Goal: Check status: Check status

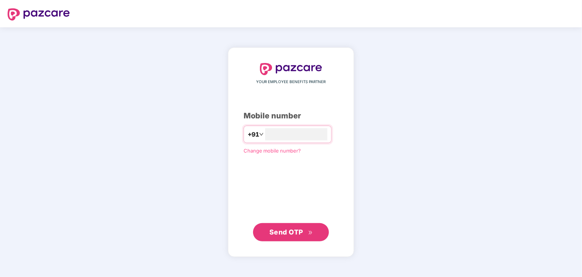
type input "**********"
click at [298, 231] on span "Send OTP" at bounding box center [287, 232] width 34 height 8
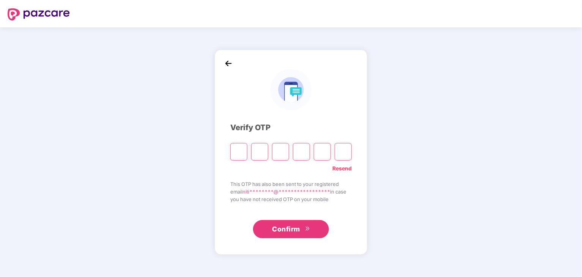
type input "*"
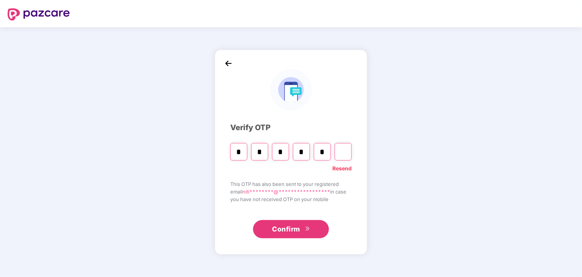
type input "*"
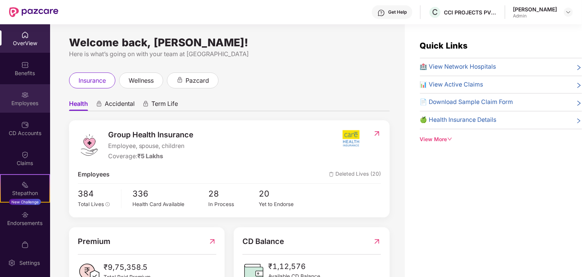
click at [9, 98] on div "Employees" at bounding box center [25, 98] width 50 height 28
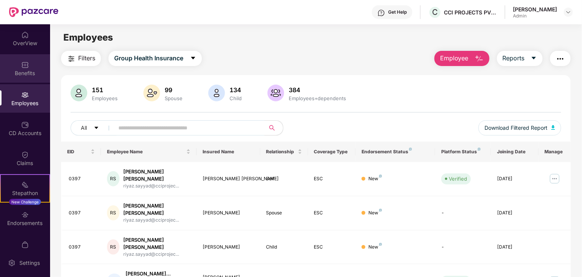
click at [32, 68] on div "Benefits" at bounding box center [25, 68] width 50 height 28
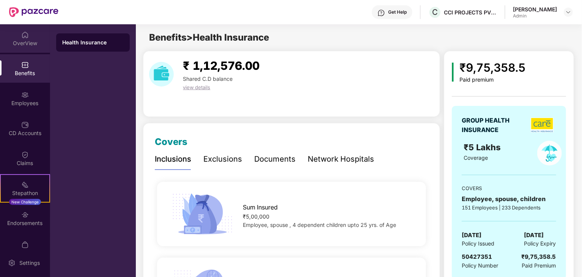
click at [24, 40] on div "OverView" at bounding box center [25, 43] width 50 height 8
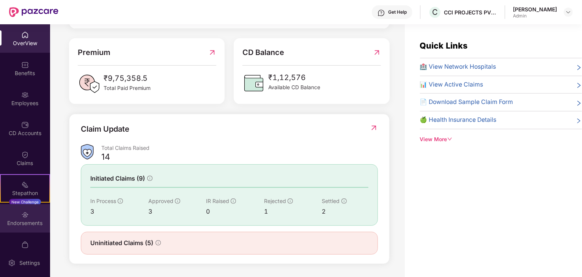
click at [15, 221] on div "Endorsements" at bounding box center [25, 223] width 50 height 8
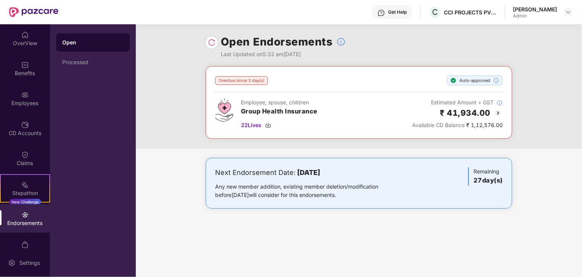
click at [499, 113] on img at bounding box center [498, 113] width 9 height 9
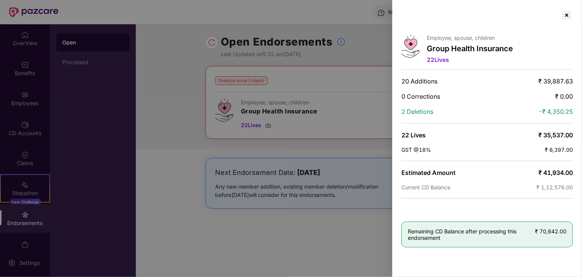
click at [243, 229] on div at bounding box center [291, 138] width 582 height 277
click at [567, 16] on div at bounding box center [567, 15] width 12 height 12
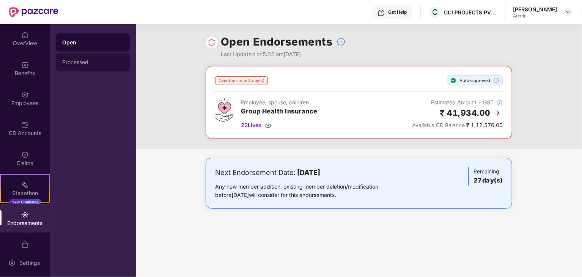
click at [86, 64] on div "Processed" at bounding box center [93, 62] width 62 height 6
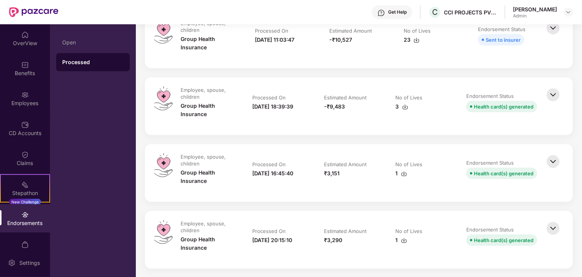
scroll to position [24, 0]
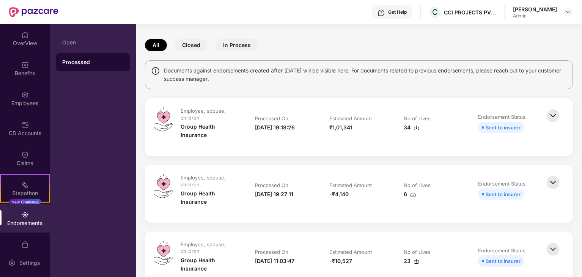
click at [232, 43] on button "In Process" at bounding box center [237, 45] width 43 height 12
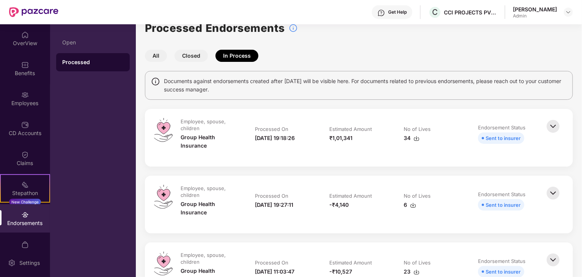
scroll to position [0, 0]
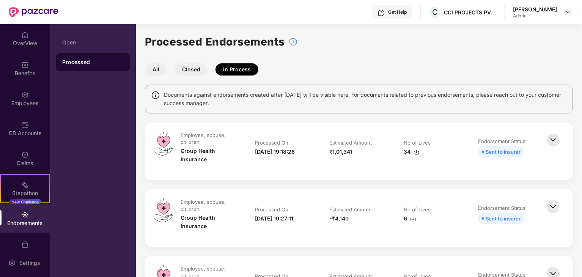
click at [185, 67] on button "Closed" at bounding box center [191, 69] width 33 height 12
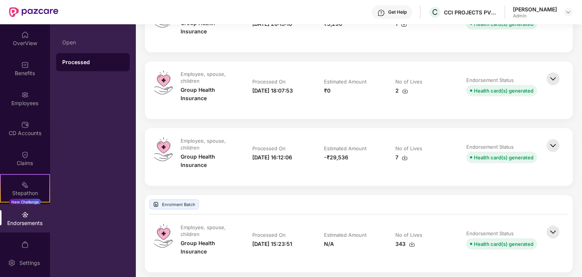
scroll to position [266, 0]
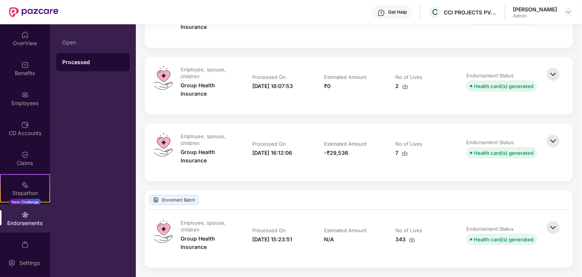
click at [555, 226] on img at bounding box center [553, 227] width 17 height 17
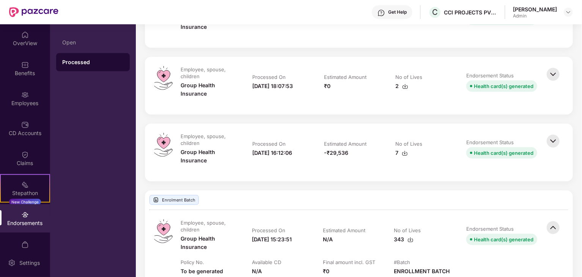
scroll to position [494, 0]
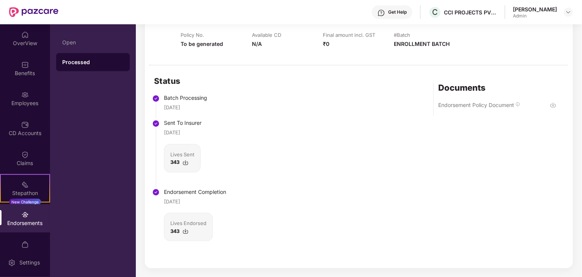
click at [552, 105] on img at bounding box center [554, 105] width 6 height 6
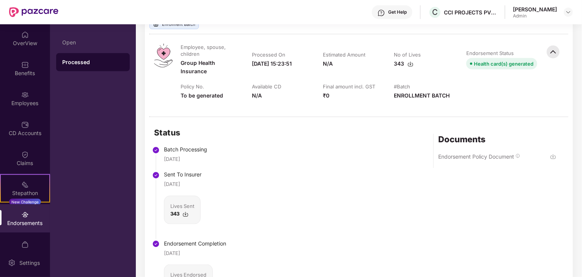
scroll to position [221, 0]
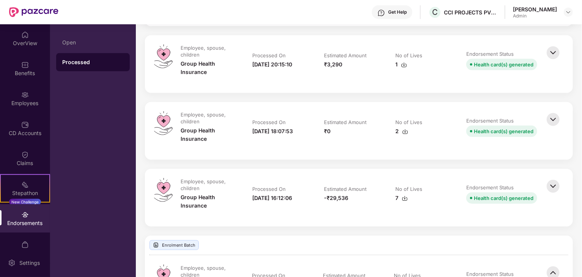
click at [554, 183] on img at bounding box center [553, 186] width 17 height 17
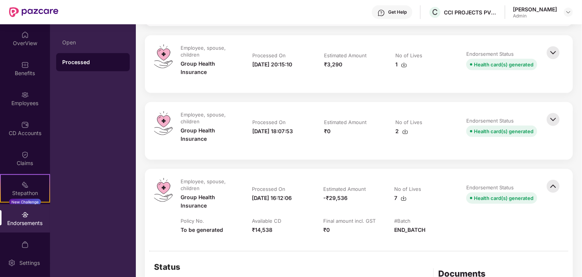
scroll to position [442, 0]
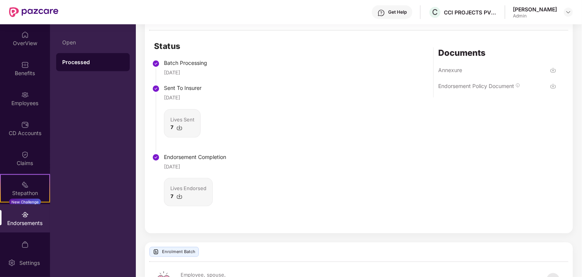
click at [549, 83] on div "Endorsement Policy Document" at bounding box center [498, 90] width 118 height 16
click at [553, 85] on img at bounding box center [554, 86] width 6 height 6
click at [552, 70] on img at bounding box center [554, 70] width 6 height 6
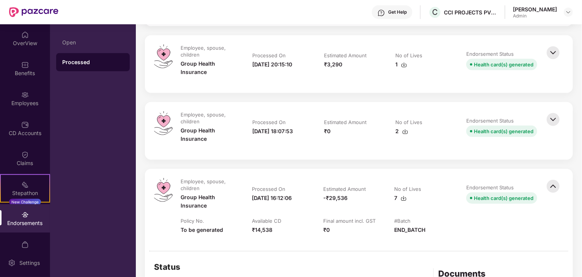
click at [556, 185] on img at bounding box center [553, 186] width 17 height 17
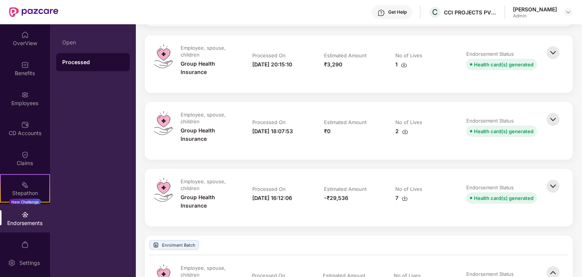
scroll to position [442, 0]
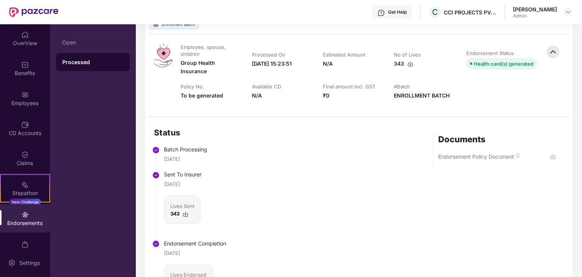
click at [552, 158] on img at bounding box center [554, 157] width 6 height 6
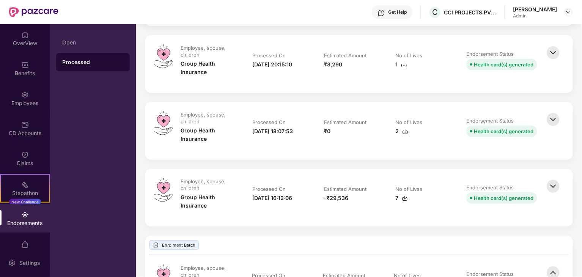
click at [557, 186] on img at bounding box center [553, 186] width 17 height 17
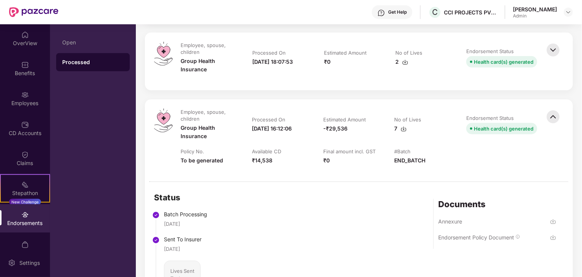
scroll to position [278, 0]
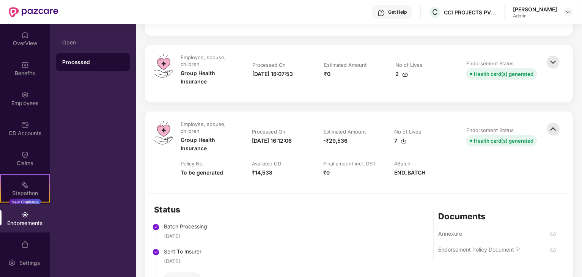
click at [556, 62] on img at bounding box center [553, 62] width 17 height 17
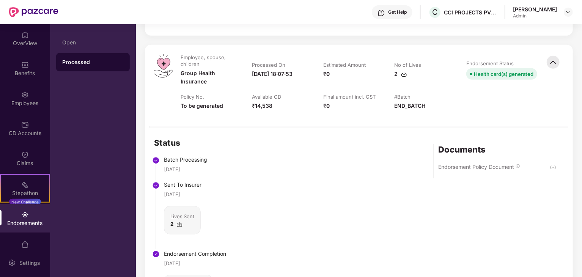
click at [554, 166] on img at bounding box center [554, 167] width 6 height 6
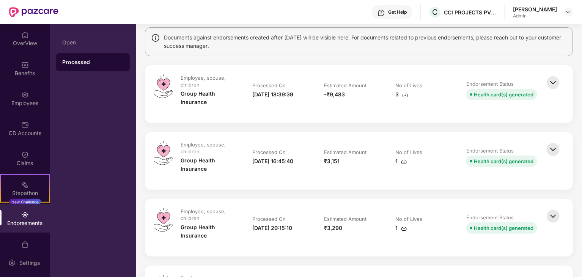
click at [554, 151] on img at bounding box center [553, 149] width 17 height 17
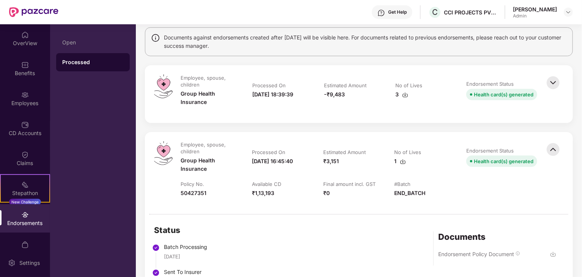
click at [553, 254] on img at bounding box center [554, 254] width 6 height 6
click at [554, 84] on img at bounding box center [553, 82] width 17 height 17
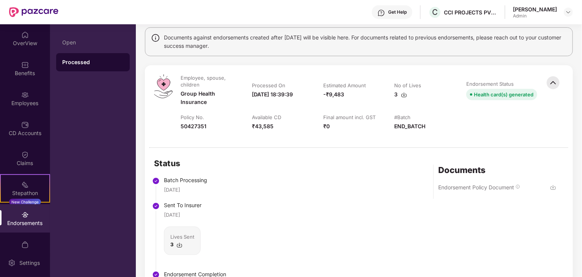
click at [553, 185] on img at bounding box center [554, 188] width 6 height 6
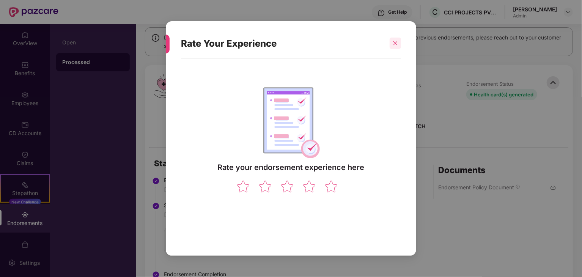
click at [397, 43] on icon "close" at bounding box center [395, 43] width 5 height 5
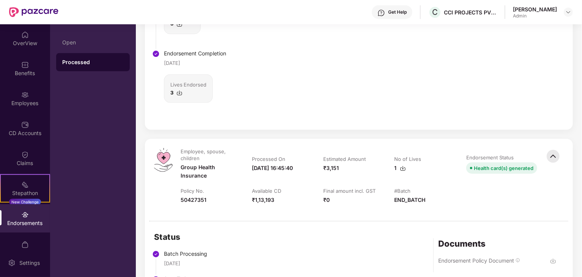
scroll to position [0, 0]
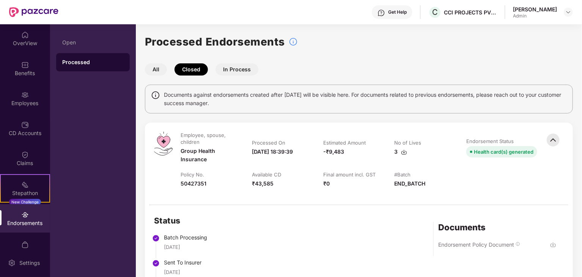
click at [553, 136] on img at bounding box center [553, 140] width 17 height 17
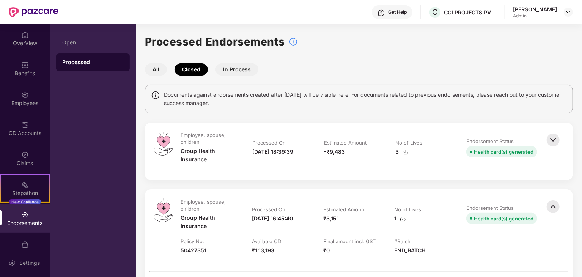
click at [551, 211] on img at bounding box center [553, 207] width 17 height 17
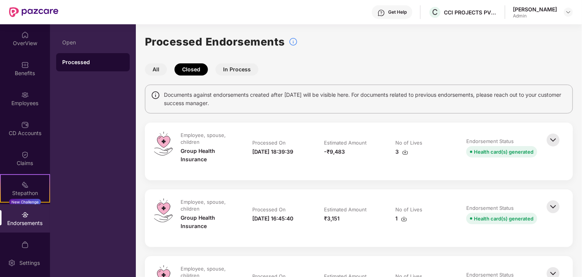
scroll to position [221, 0]
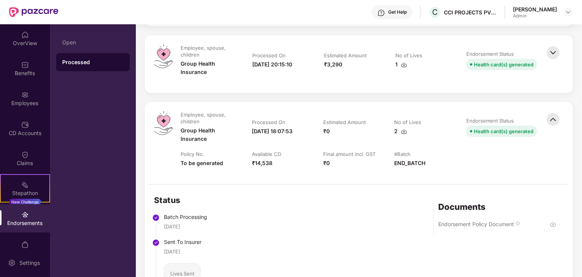
click at [554, 117] on img at bounding box center [553, 119] width 17 height 17
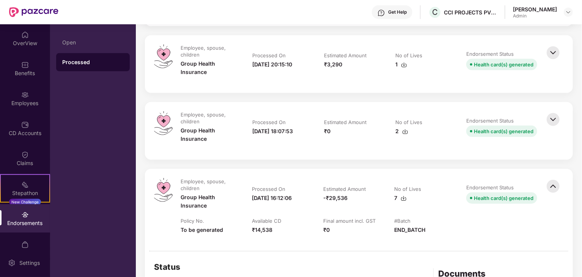
scroll to position [663, 0]
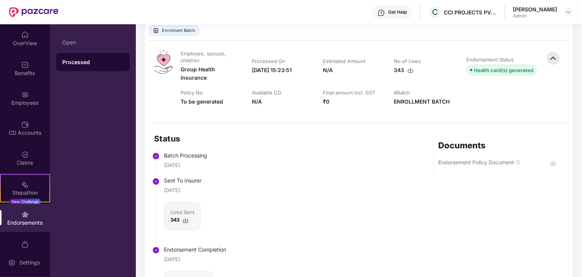
click at [555, 59] on img at bounding box center [553, 58] width 17 height 17
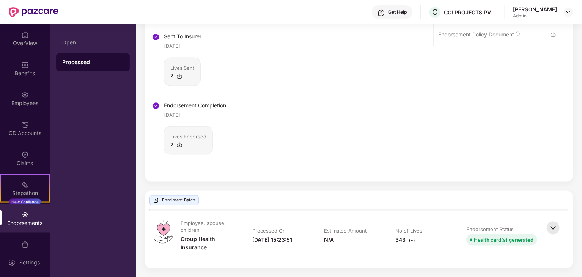
scroll to position [272, 0]
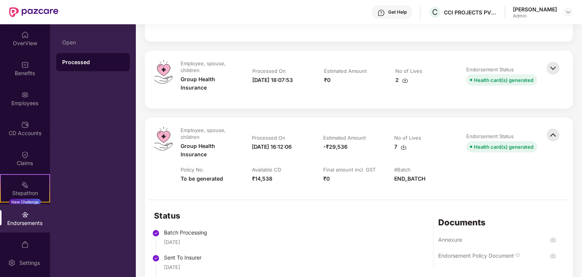
click at [555, 134] on img at bounding box center [553, 135] width 17 height 17
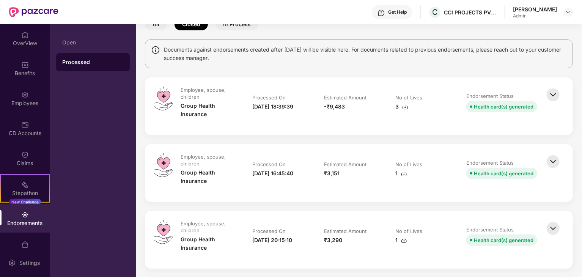
scroll to position [266, 0]
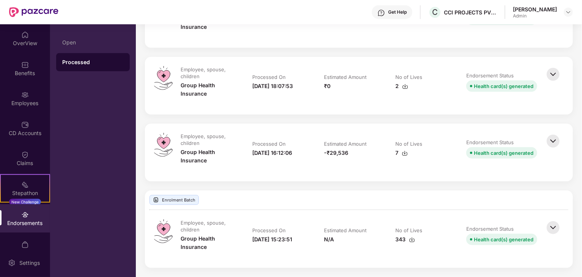
click at [552, 138] on img at bounding box center [553, 141] width 17 height 17
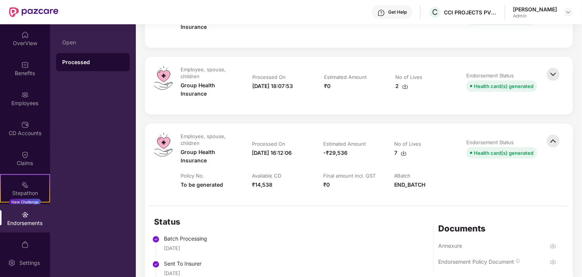
click at [552, 245] on img at bounding box center [554, 246] width 6 height 6
click at [553, 260] on img at bounding box center [554, 262] width 6 height 6
click at [554, 142] on img at bounding box center [553, 141] width 17 height 17
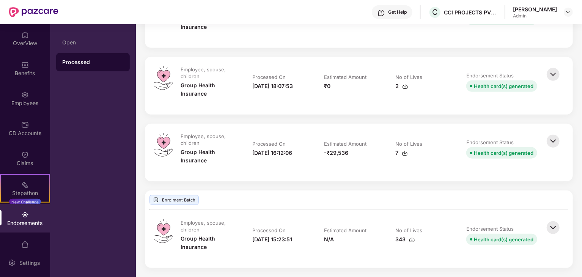
click at [555, 74] on img at bounding box center [553, 74] width 17 height 17
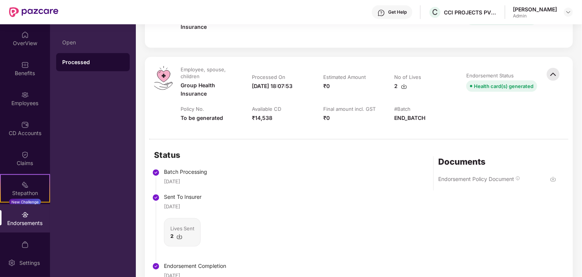
click at [553, 178] on img at bounding box center [554, 179] width 6 height 6
click at [554, 76] on img at bounding box center [553, 74] width 17 height 17
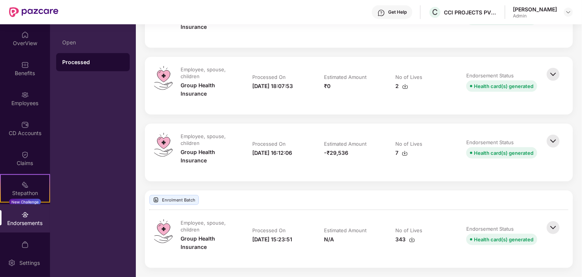
scroll to position [45, 0]
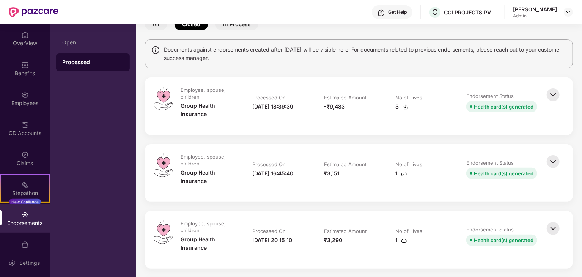
click at [554, 225] on img at bounding box center [553, 228] width 17 height 17
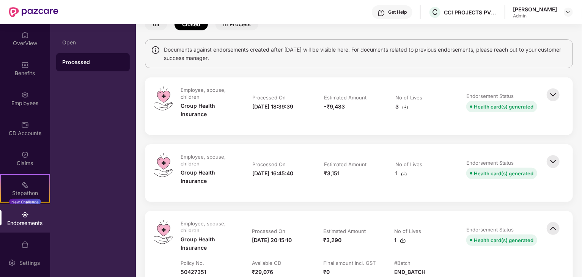
scroll to position [266, 0]
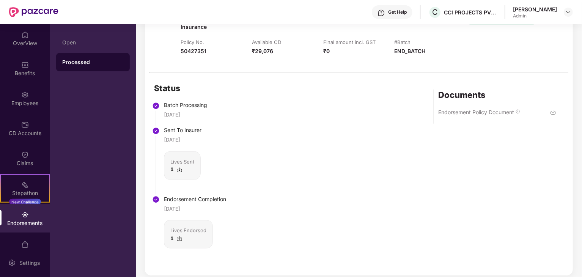
click at [551, 112] on img at bounding box center [554, 112] width 6 height 6
click at [348, 207] on div "Status Batch Processing [DATE] Sent To Insurer [DATE] Lives Sent 1 Endorsement …" at bounding box center [359, 174] width 428 height 203
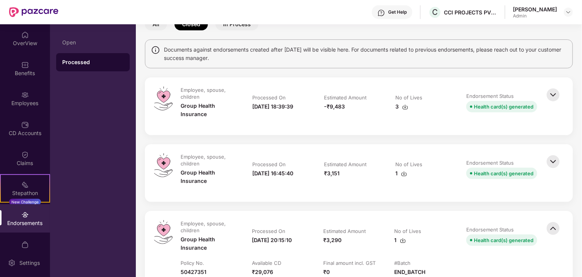
click at [555, 229] on img at bounding box center [553, 228] width 17 height 17
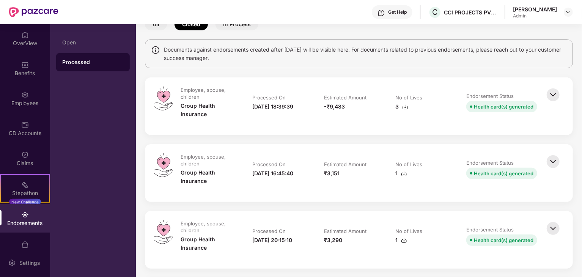
click at [554, 158] on img at bounding box center [553, 161] width 17 height 17
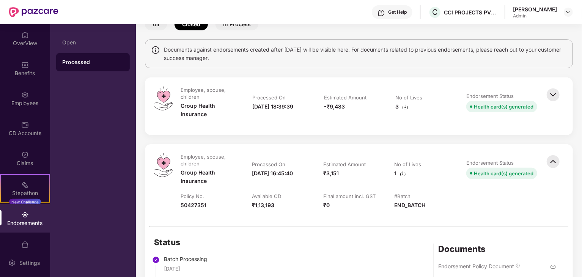
click at [554, 266] on img at bounding box center [554, 266] width 6 height 6
click at [476, 201] on table "Employee, spouse, children Group Health Insurance Processed On [DATE] 16:45:40 …" at bounding box center [359, 185] width 372 height 64
click at [551, 162] on img at bounding box center [553, 161] width 17 height 17
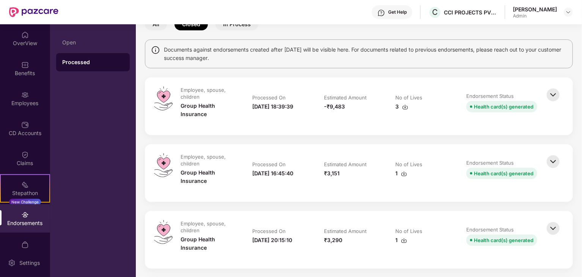
click at [554, 98] on img at bounding box center [553, 95] width 17 height 17
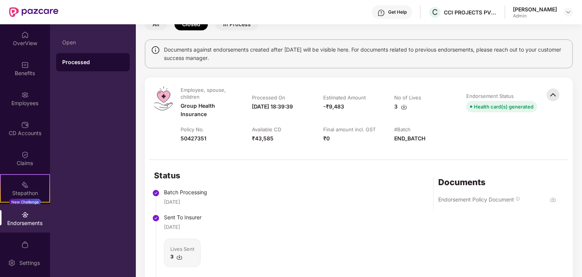
click at [553, 199] on img at bounding box center [554, 200] width 6 height 6
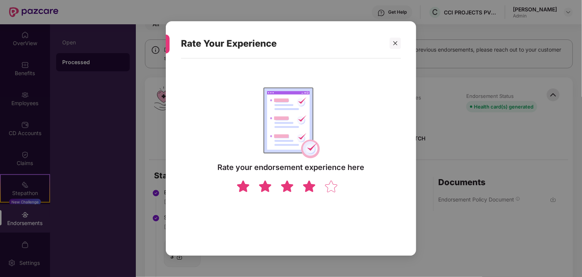
click at [312, 190] on img at bounding box center [309, 186] width 14 height 13
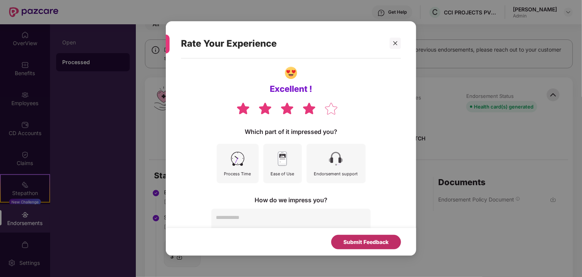
click at [374, 241] on div "Submit Feedback" at bounding box center [366, 242] width 45 height 8
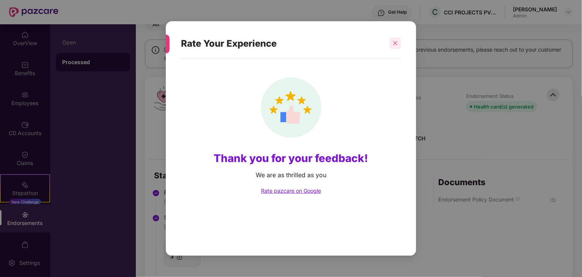
click at [395, 42] on icon "close" at bounding box center [396, 43] width 4 height 4
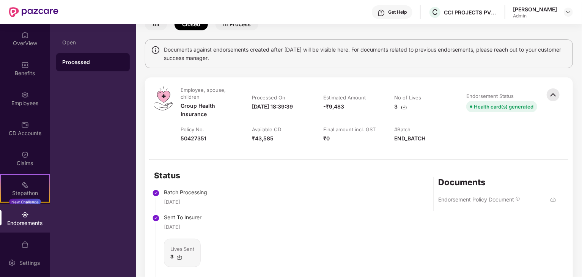
scroll to position [0, 0]
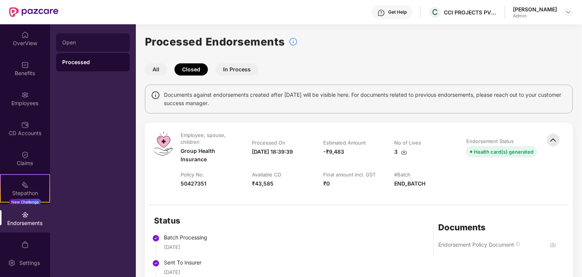
click at [100, 44] on div "Open" at bounding box center [93, 42] width 62 height 6
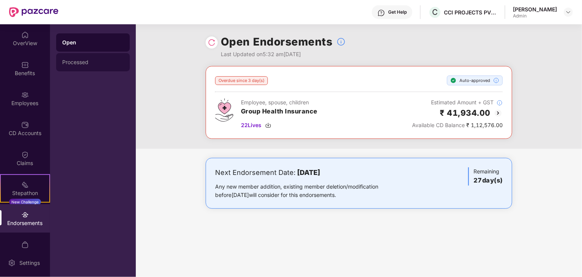
click at [104, 65] on div "Processed" at bounding box center [93, 62] width 74 height 18
